Goal: Information Seeking & Learning: Check status

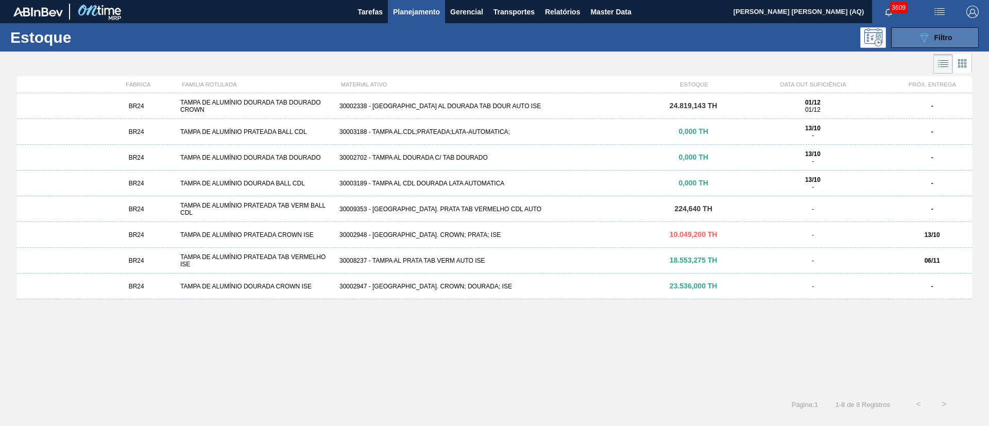
click at [732, 44] on button "089F7B8B-B2A5-4AFE-B5C0-19BA573D28AC Filtro" at bounding box center [935, 37] width 88 height 21
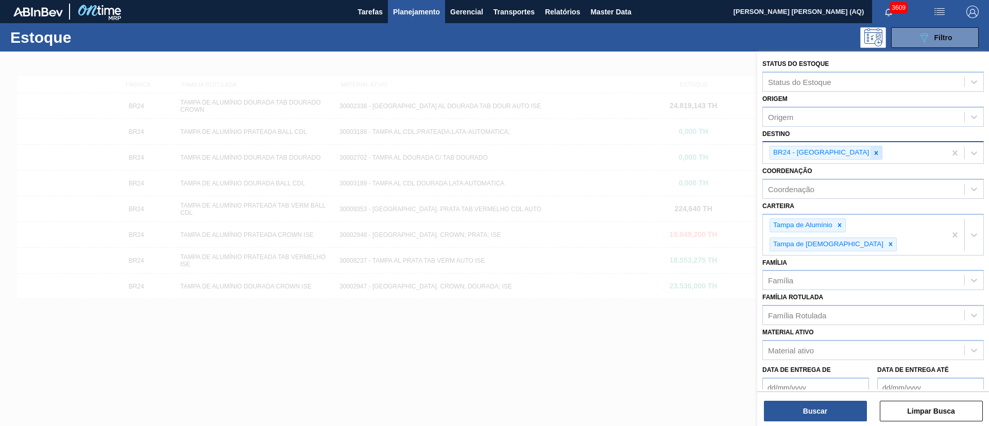
click at [732, 151] on icon at bounding box center [875, 152] width 7 height 7
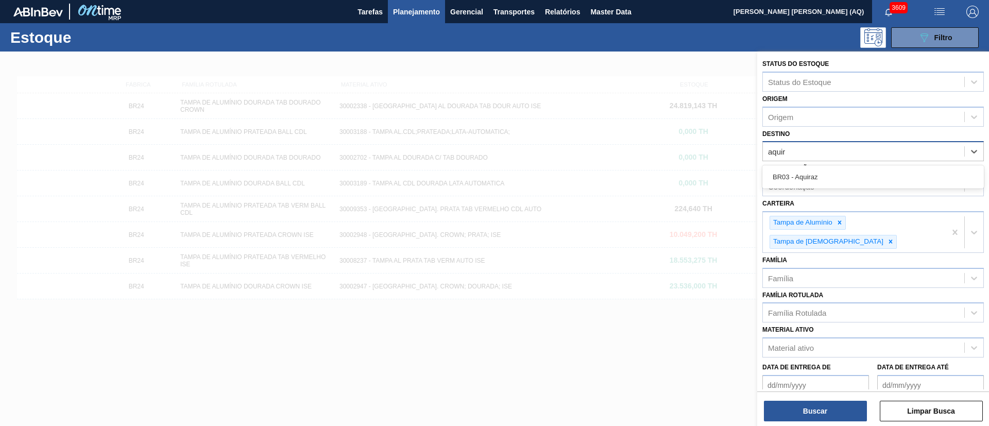
type input "aquira"
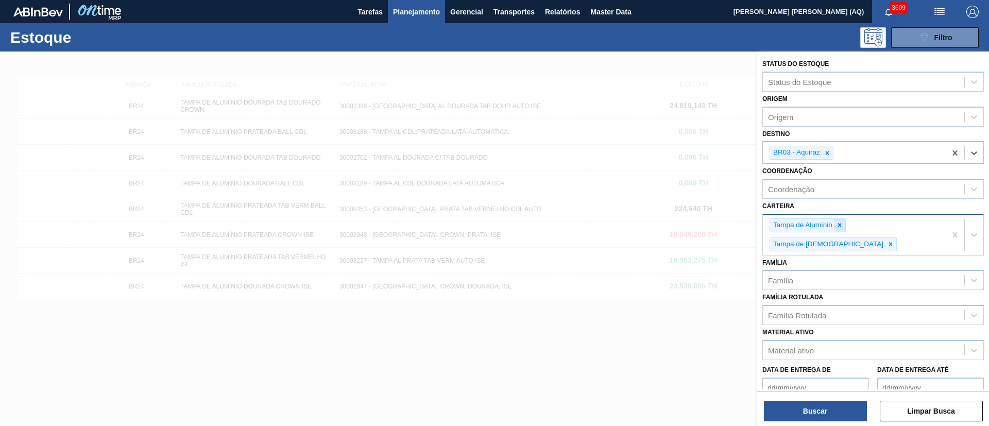
click at [732, 222] on icon at bounding box center [839, 224] width 7 height 7
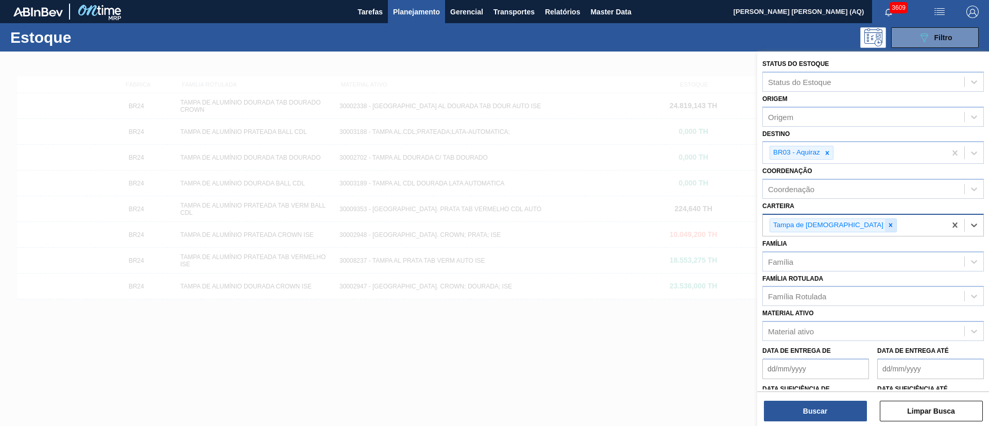
click at [732, 225] on icon at bounding box center [891, 225] width 4 height 4
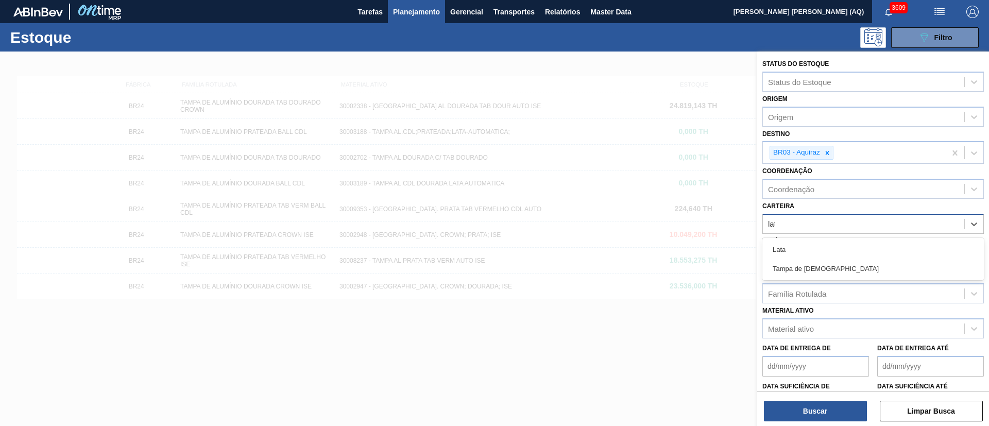
type input "lata"
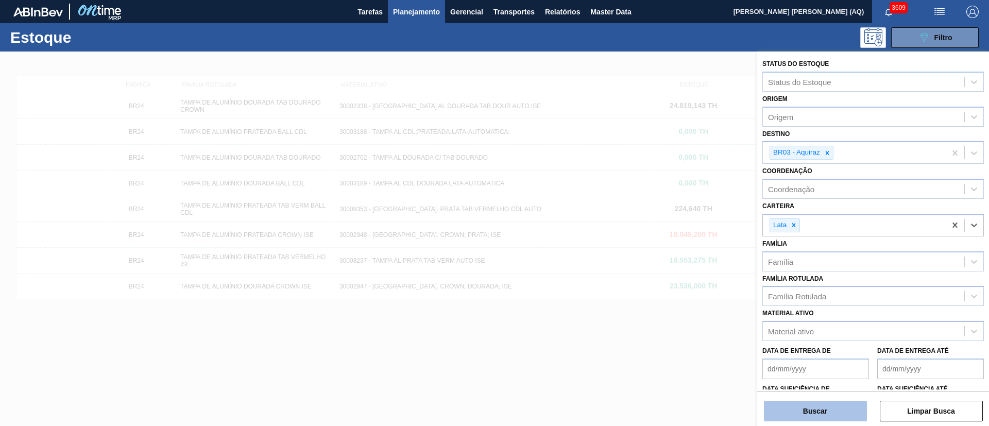
click at [732, 315] on button "Buscar" at bounding box center [815, 411] width 103 height 21
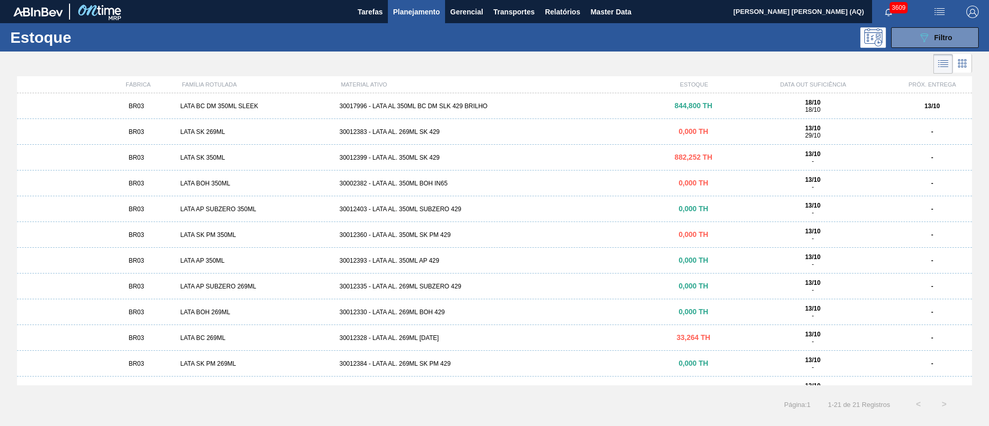
click at [398, 105] on div "30017996 - LATA AL 350ML BC DM SLK 429 BRILHO" at bounding box center [494, 105] width 318 height 7
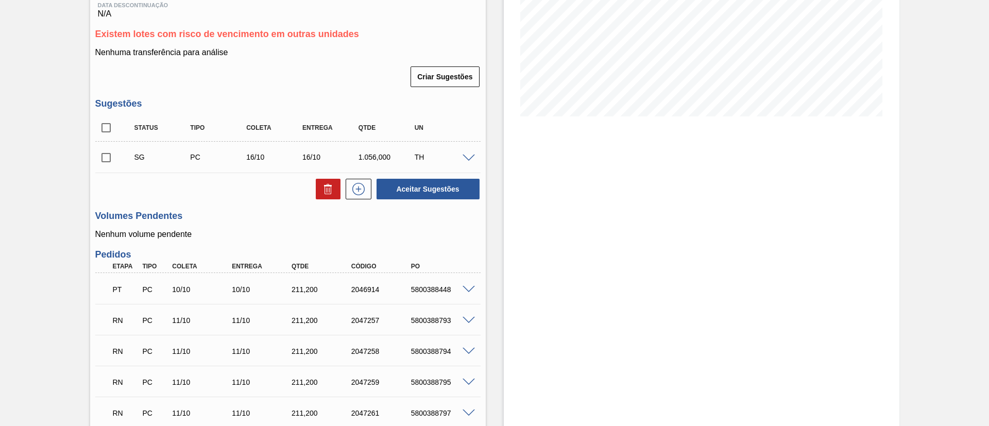
scroll to position [232, 0]
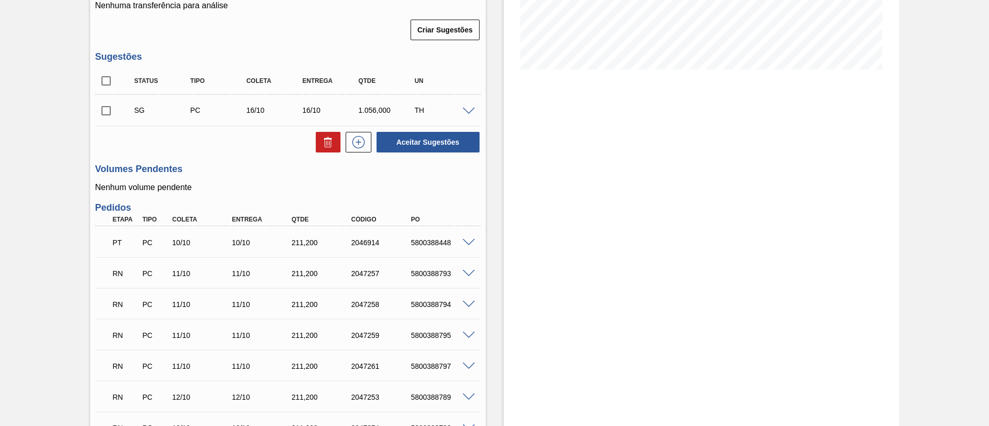
click at [101, 111] on input "checkbox" at bounding box center [106, 111] width 22 height 22
click at [329, 140] on icon at bounding box center [328, 142] width 12 height 12
checkbox input "false"
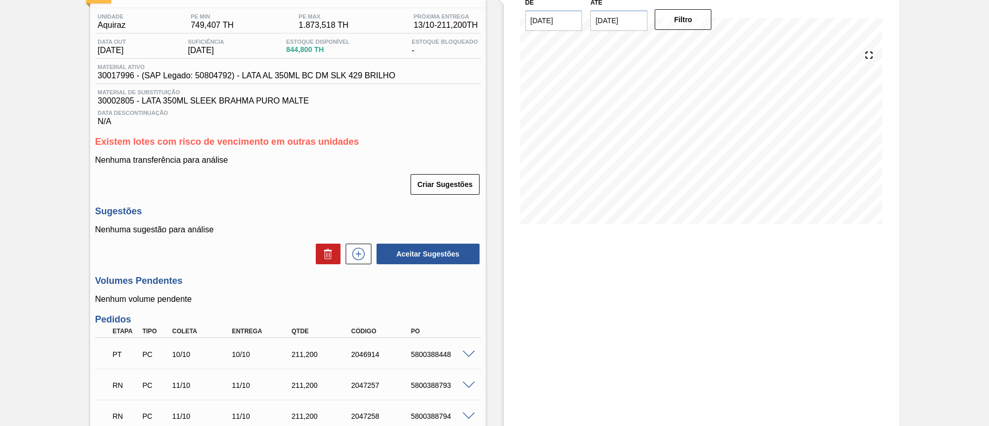
scroll to position [154, 0]
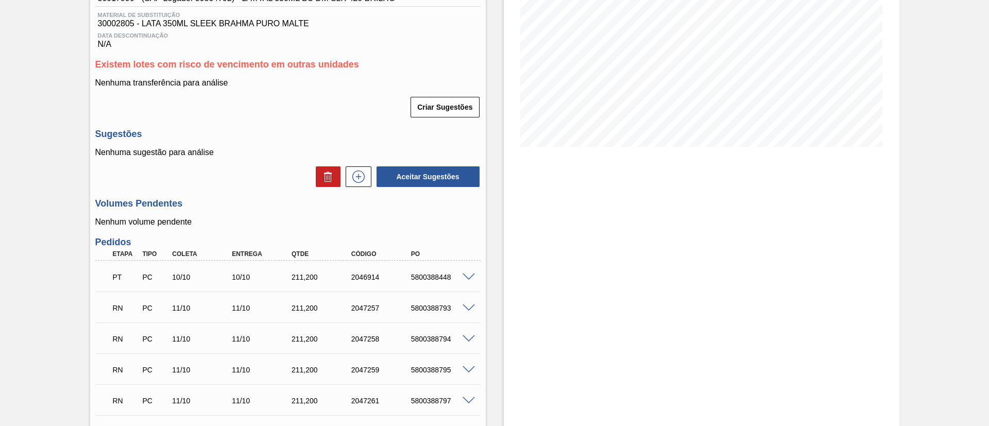
click at [190, 157] on p "Nenhuma sugestão para análise" at bounding box center [287, 152] width 385 height 9
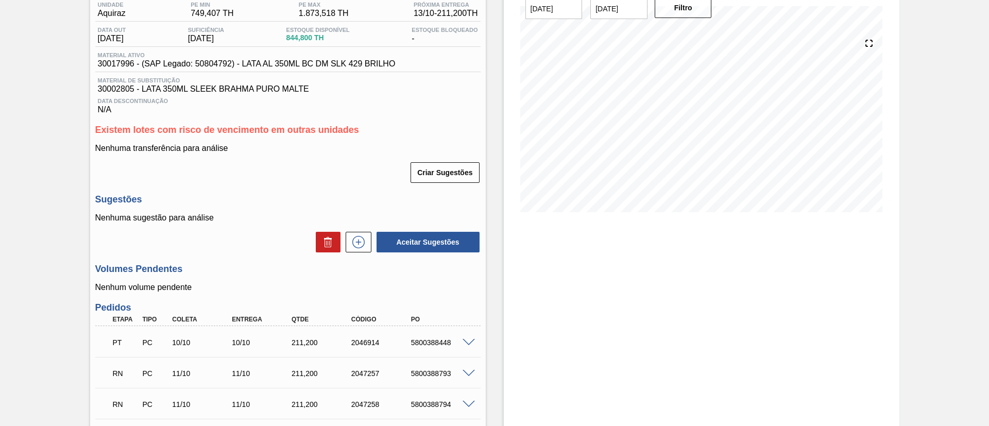
scroll to position [0, 0]
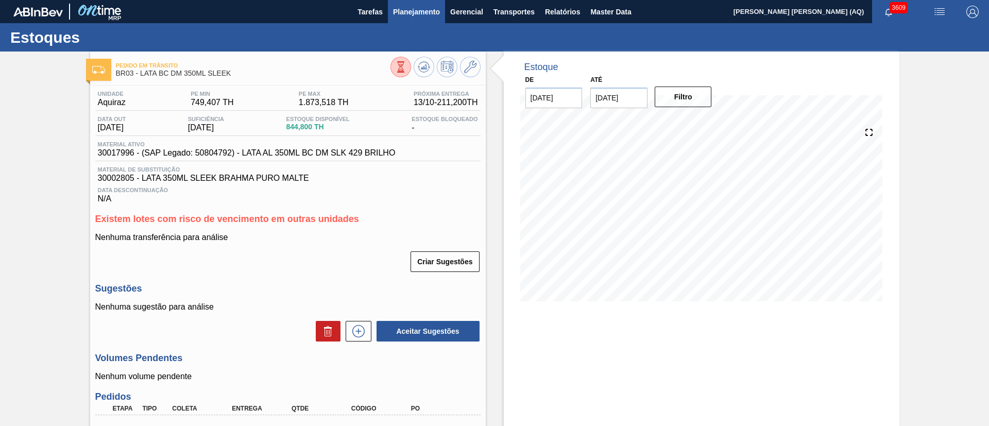
click at [435, 13] on span "Planejamento" at bounding box center [416, 12] width 47 height 12
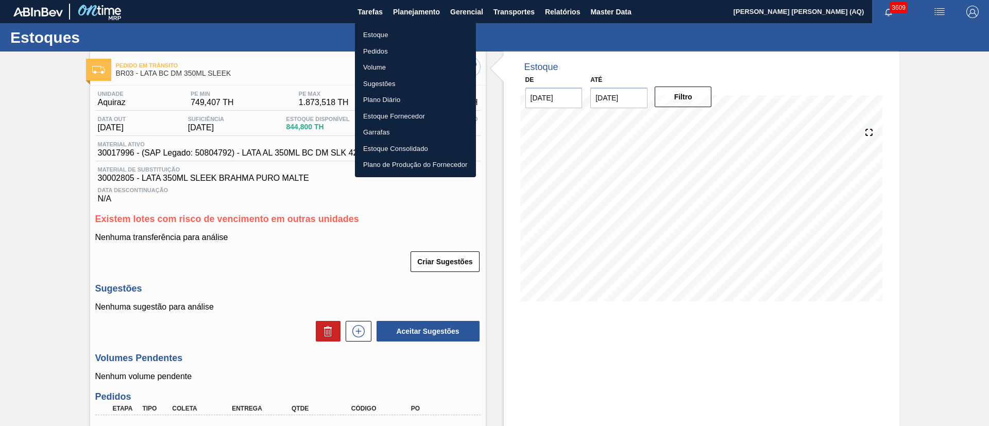
click at [371, 33] on li "Estoque" at bounding box center [415, 35] width 121 height 16
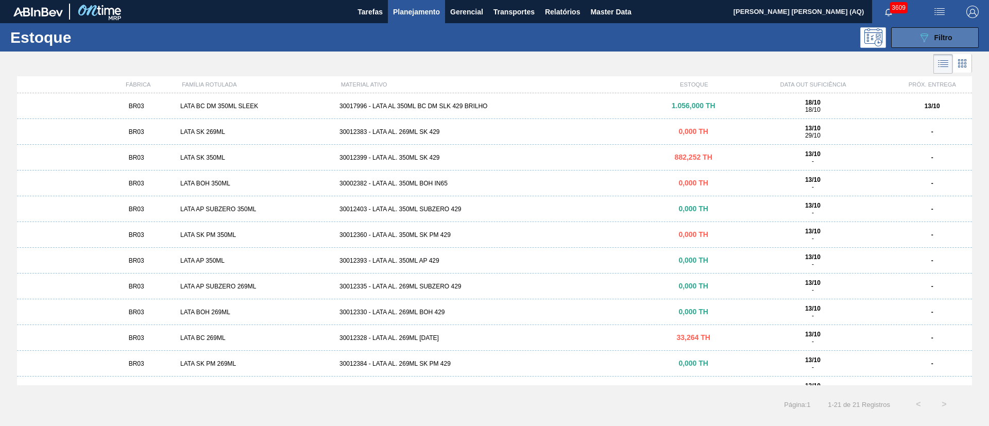
click at [732, 39] on div "089F7B8B-B2A5-4AFE-B5C0-19BA573D28AC Filtro" at bounding box center [935, 37] width 35 height 12
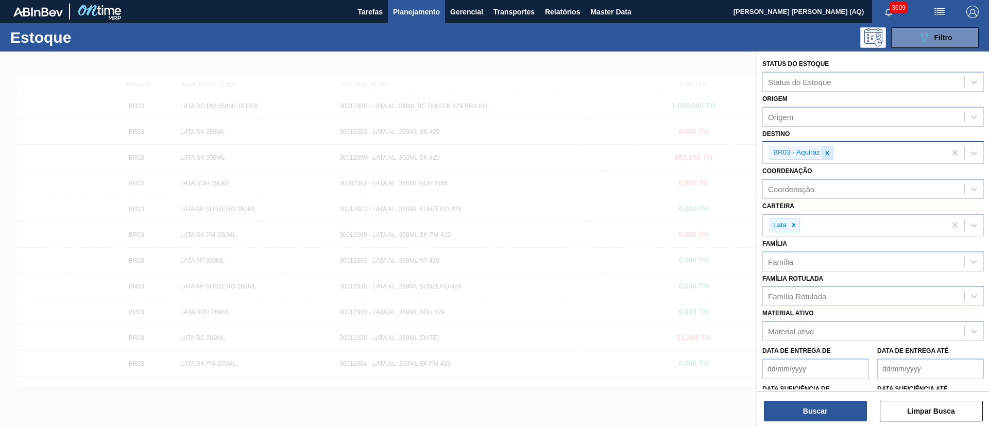
click at [732, 152] on icon at bounding box center [826, 152] width 7 height 7
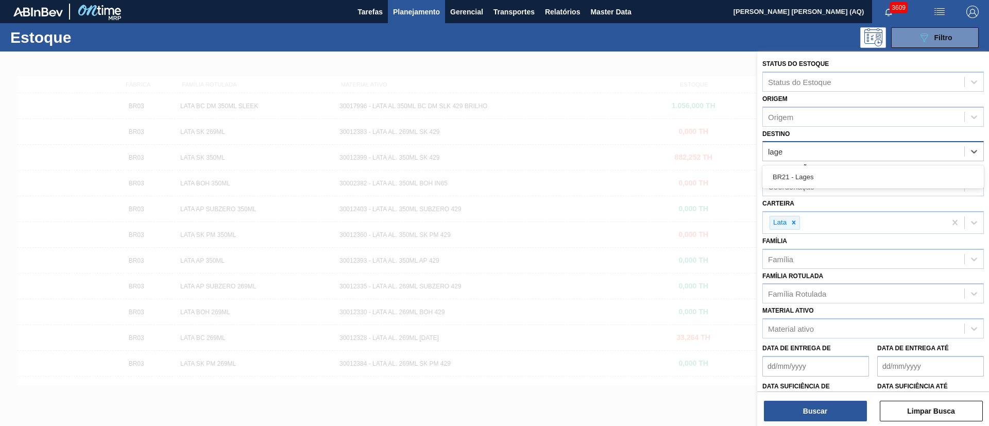
type input "lages"
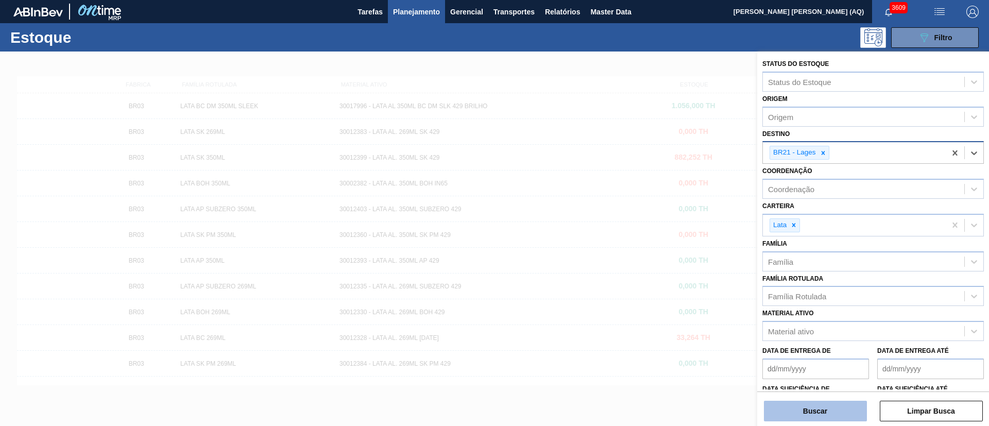
click at [732, 315] on button "Buscar" at bounding box center [815, 411] width 103 height 21
